Goal: Find specific page/section: Find specific page/section

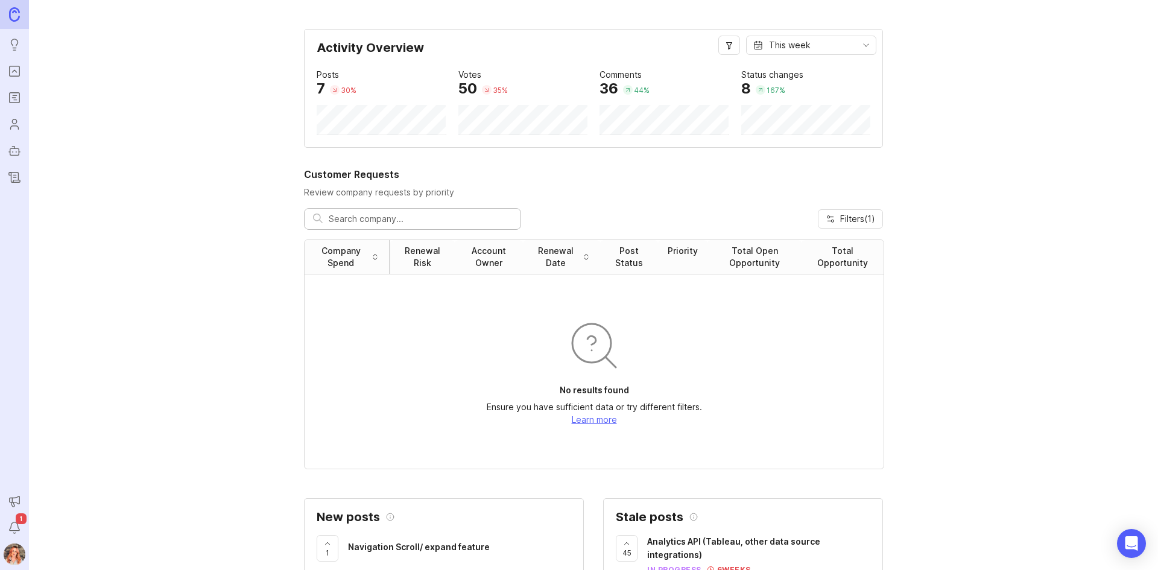
click at [15, 75] on icon "Portal" at bounding box center [14, 71] width 13 height 14
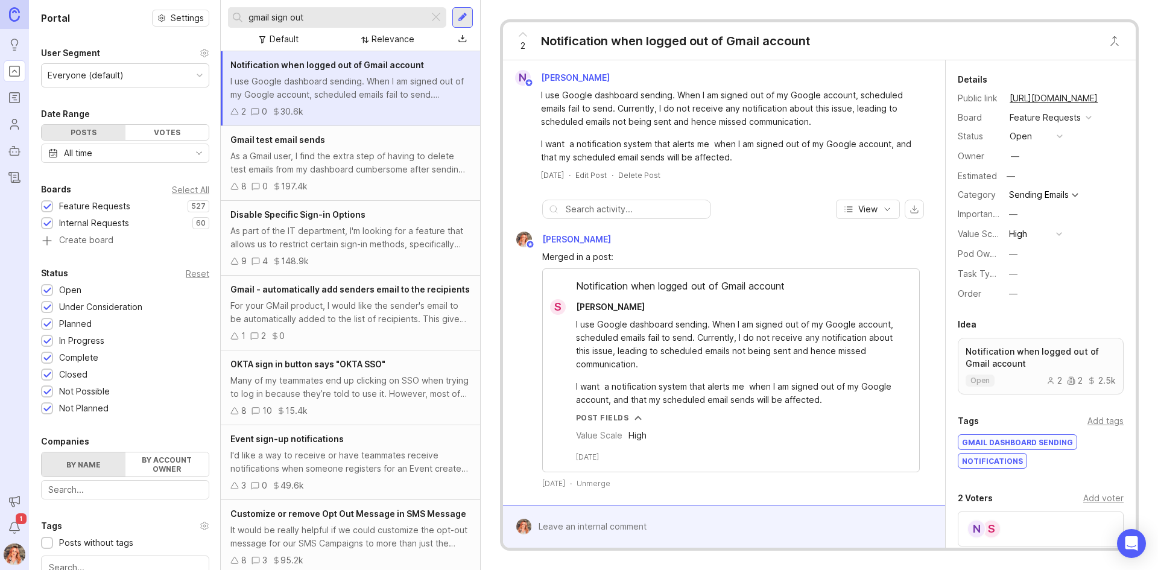
click at [438, 19] on div at bounding box center [436, 18] width 14 height 16
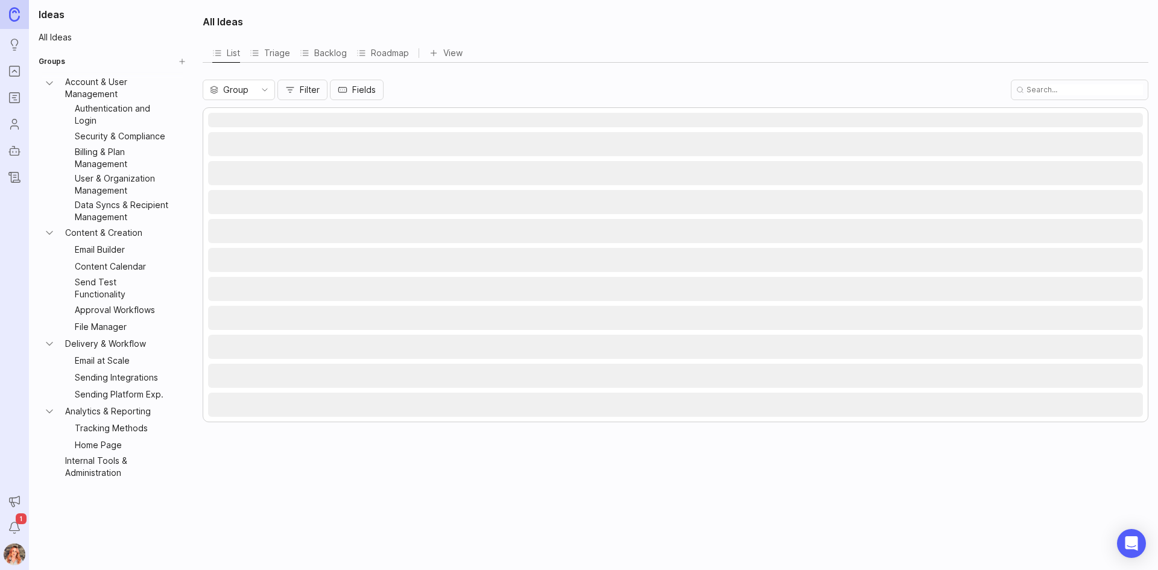
click at [179, 63] on button "Create Group" at bounding box center [182, 61] width 17 height 17
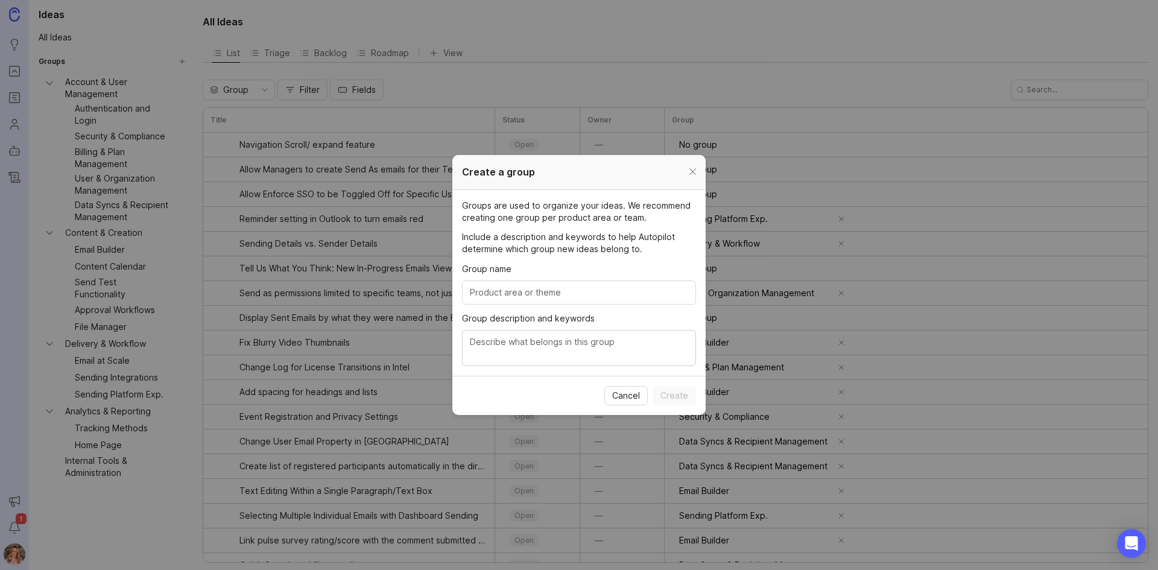
click at [694, 165] on div at bounding box center [693, 172] width 14 height 15
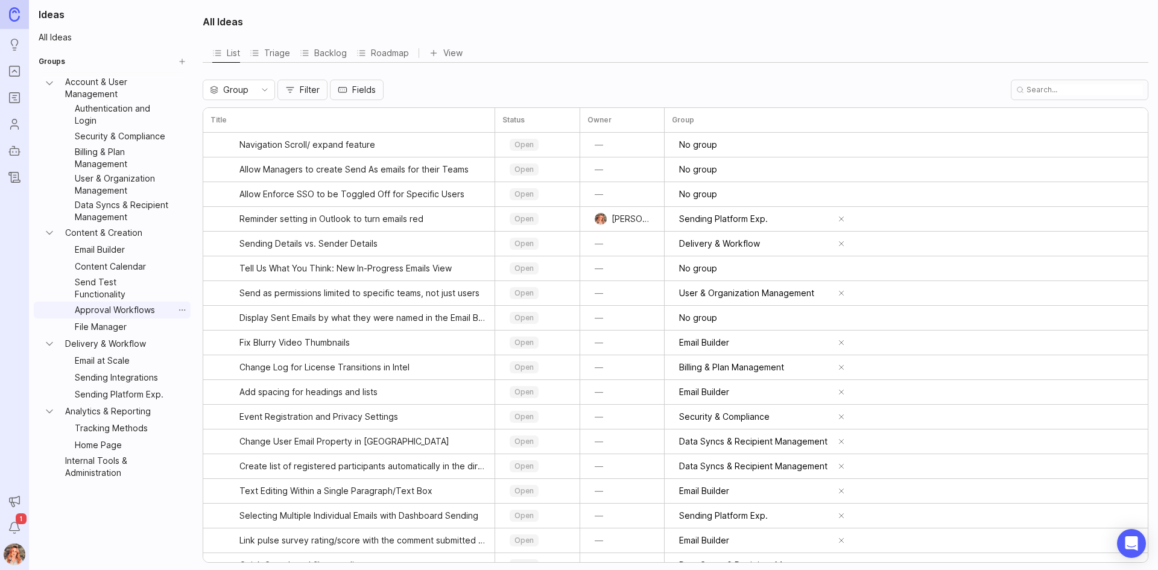
click at [126, 303] on link "Approval Workflows" at bounding box center [122, 310] width 104 height 17
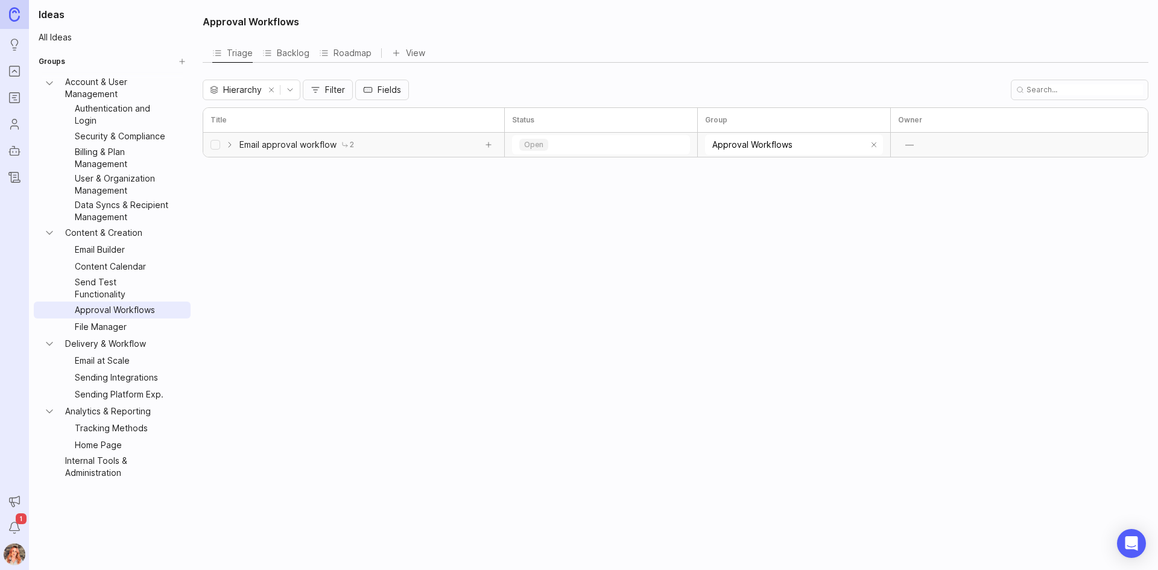
click at [348, 143] on div "2" at bounding box center [347, 145] width 13 height 10
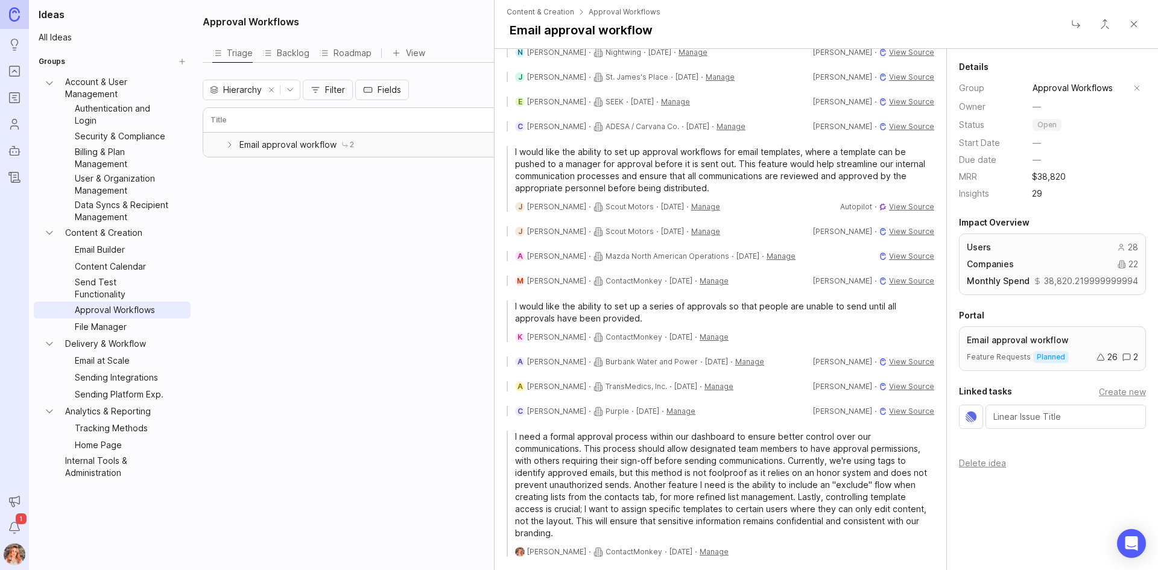
scroll to position [741, 0]
